Goal: Task Accomplishment & Management: Complete application form

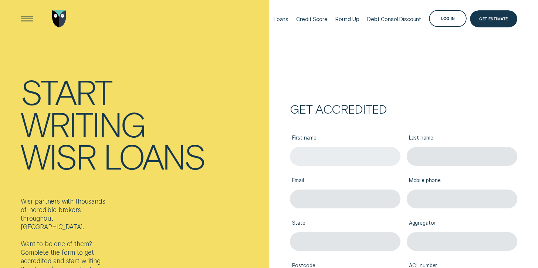
click at [330, 148] on input "First name" at bounding box center [345, 156] width 110 height 19
type input "[PERSON_NAME]"
type input "[PERSON_NAME][EMAIL_ADDRESS][DOMAIN_NAME]"
type input "0418687494"
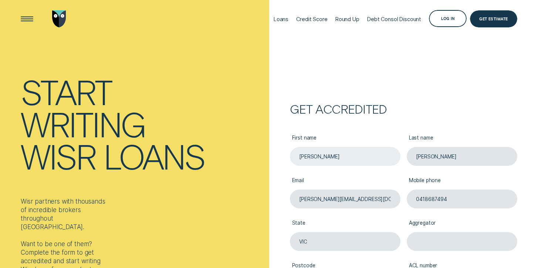
type input "VIC"
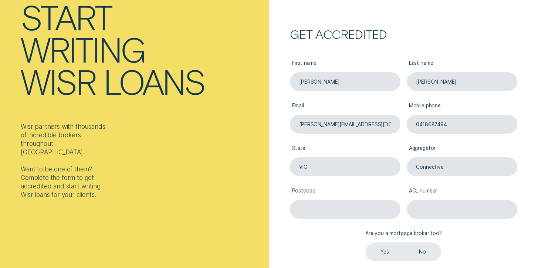
scroll to position [76, 0]
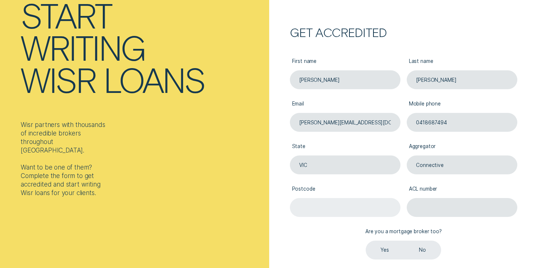
type input "Connective"
click at [312, 204] on input "Postcode" at bounding box center [345, 207] width 110 height 19
type input "3000"
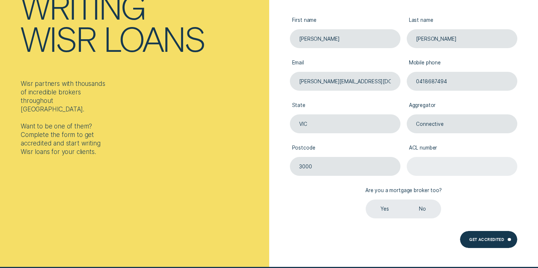
scroll to position [138, 0]
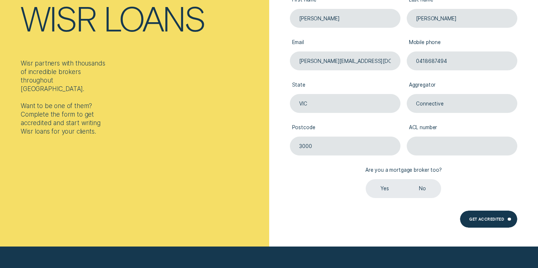
paste input "389328"
type input "389328"
click at [385, 188] on label "Yes" at bounding box center [384, 188] width 38 height 19
click at [365, 179] on input "Yes" at bounding box center [365, 179] width 0 height 0
click at [467, 217] on div "Get Accredited" at bounding box center [488, 218] width 57 height 17
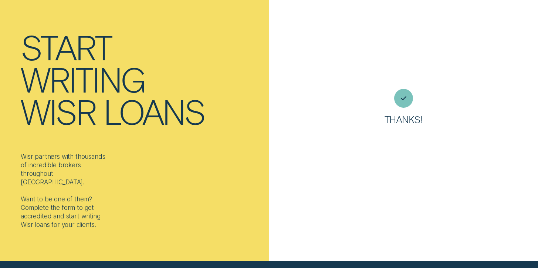
scroll to position [0, 0]
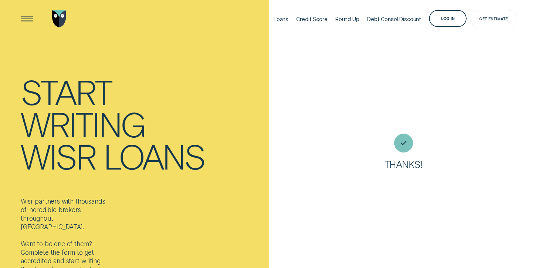
click at [487, 19] on div "Get Estimate" at bounding box center [493, 18] width 28 height 3
